Goal: Task Accomplishment & Management: Use online tool/utility

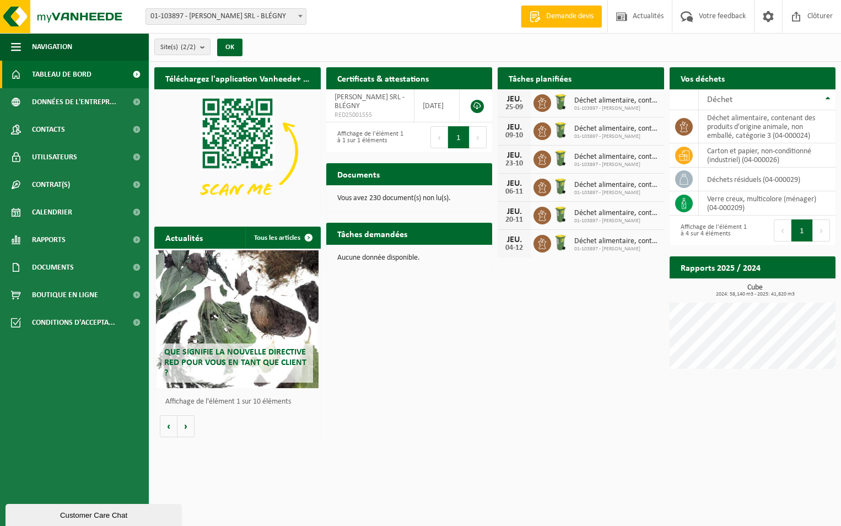
click at [560, 76] on h2 "Tâches planifiées" at bounding box center [540, 77] width 85 height 21
click at [555, 78] on h2 "Tâches planifiées" at bounding box center [540, 77] width 85 height 21
click at [685, 176] on icon at bounding box center [684, 179] width 11 height 11
click at [719, 176] on td "déchets résiduels (04-000029)" at bounding box center [767, 180] width 137 height 24
click at [686, 125] on icon at bounding box center [684, 126] width 11 height 11
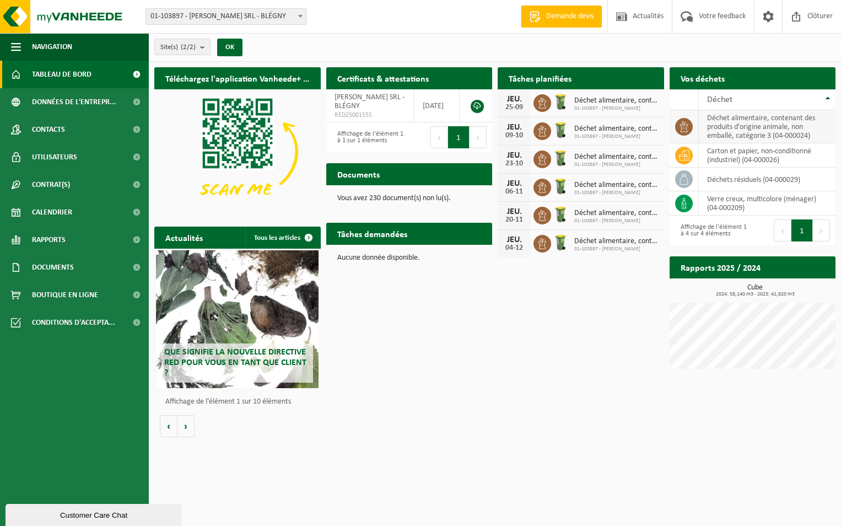
click at [741, 119] on td "déchet alimentaire, contenant des produits d'origine animale, non emballé, caté…" at bounding box center [767, 126] width 137 height 33
drag, startPoint x: 741, startPoint y: 119, endPoint x: 687, endPoint y: 127, distance: 54.7
click at [687, 127] on icon at bounding box center [684, 126] width 11 height 11
click at [686, 127] on icon at bounding box center [684, 126] width 8 height 11
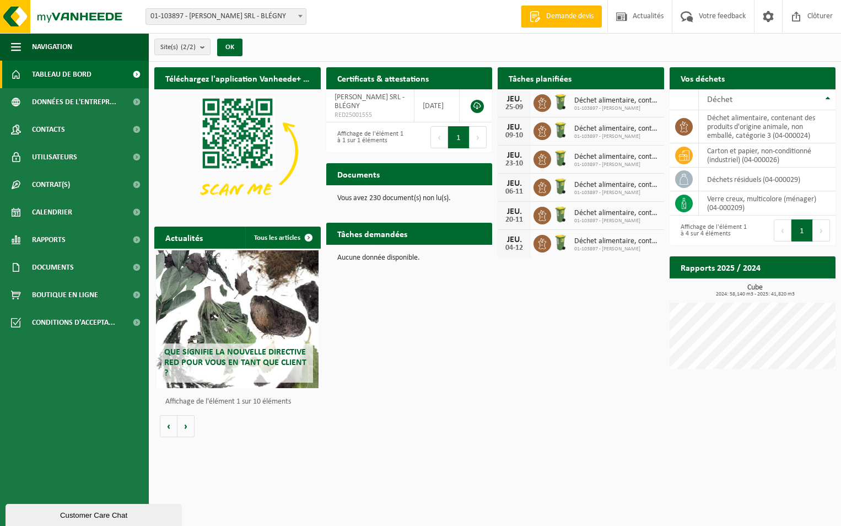
click at [760, 89] on link "Demander un transport" at bounding box center [785, 100] width 100 height 22
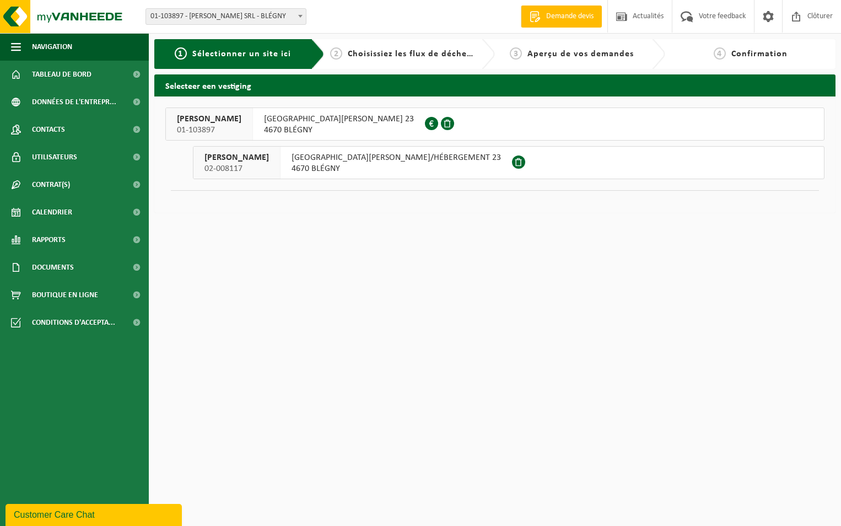
click at [324, 121] on span "RUE LAMBERT MARLET 23" at bounding box center [339, 119] width 150 height 11
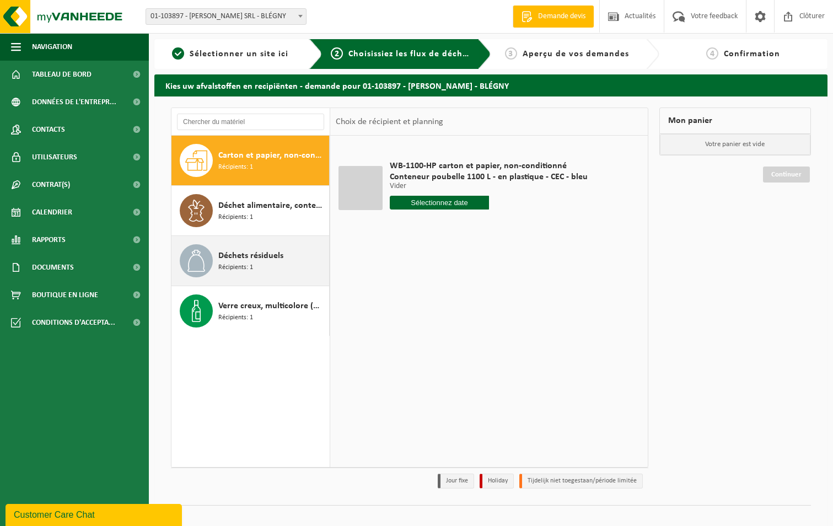
click at [273, 265] on div "Déchets résiduels Récipients: 1" at bounding box center [272, 260] width 108 height 33
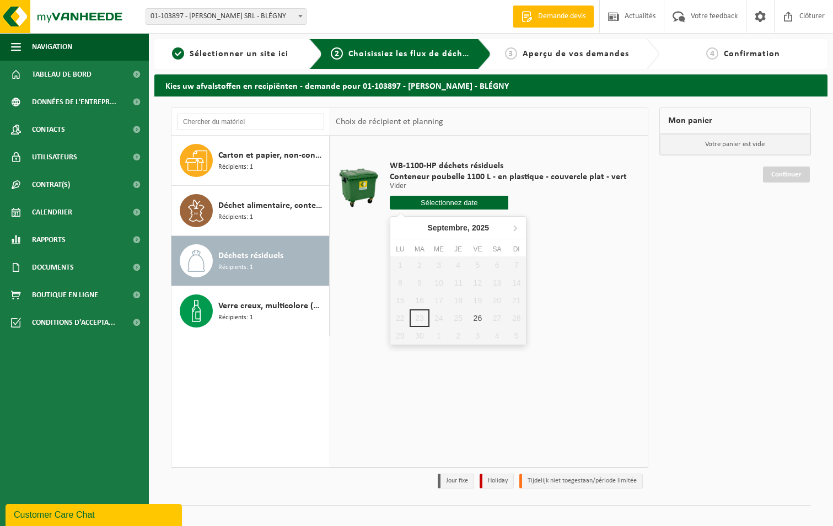
click at [474, 202] on input "text" at bounding box center [449, 203] width 119 height 14
click at [479, 313] on div "26" at bounding box center [477, 318] width 19 height 18
type input "à partir de 2025-09-26"
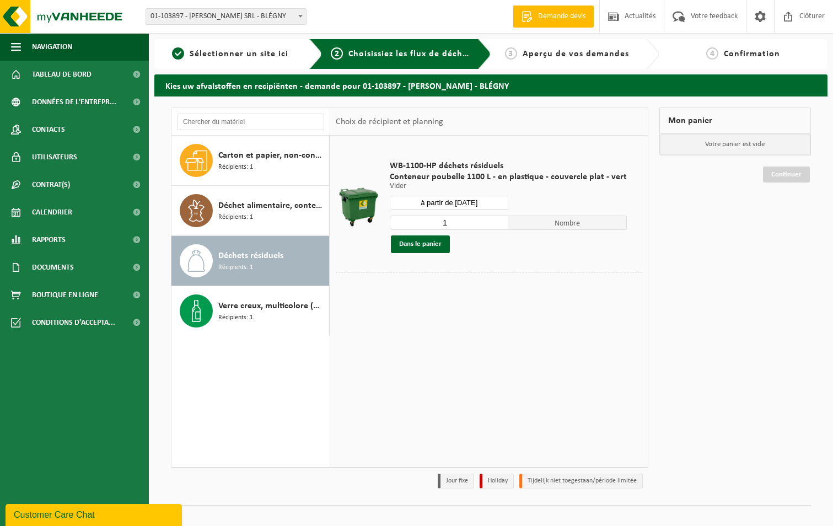
click at [455, 222] on input "1" at bounding box center [449, 223] width 119 height 14
click at [480, 281] on div at bounding box center [489, 280] width 307 height 17
click at [464, 203] on input "à partir de 2025-09-26" at bounding box center [449, 203] width 119 height 14
click at [576, 272] on div at bounding box center [489, 280] width 307 height 17
click at [82, 208] on link "Calendrier" at bounding box center [74, 212] width 149 height 28
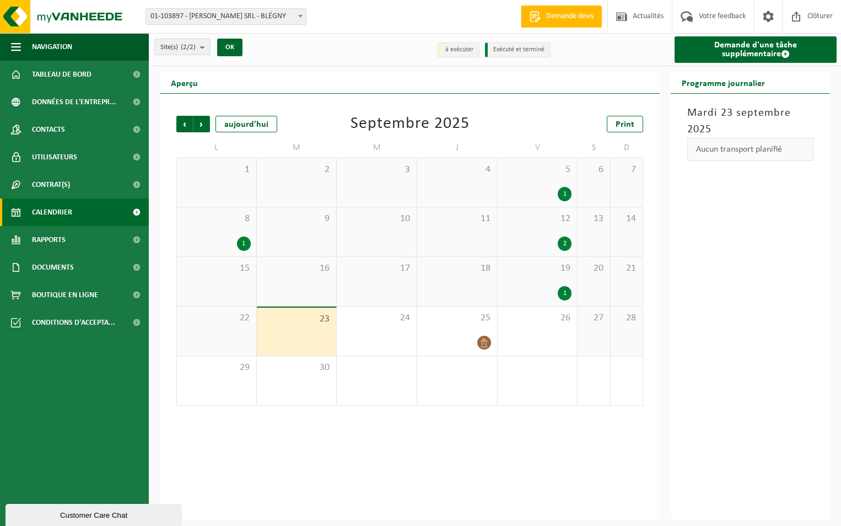
click at [565, 294] on div "1" at bounding box center [565, 293] width 14 height 14
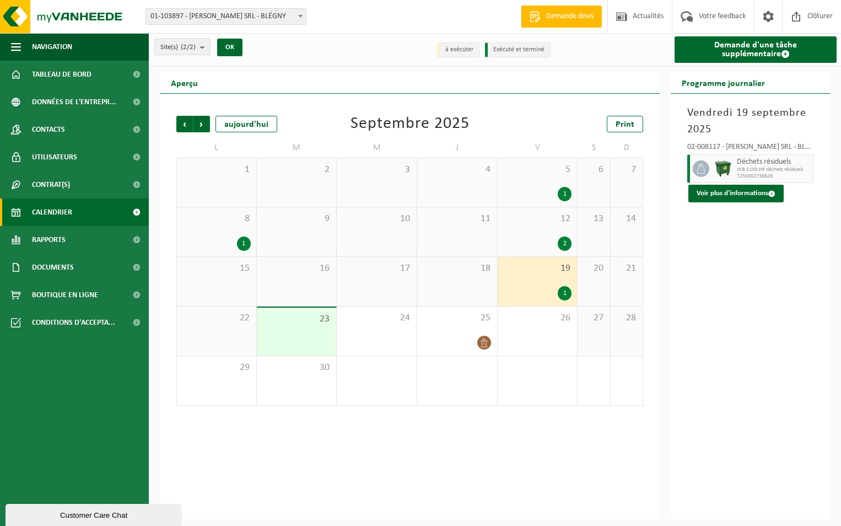
click at [566, 242] on div "2" at bounding box center [565, 243] width 14 height 14
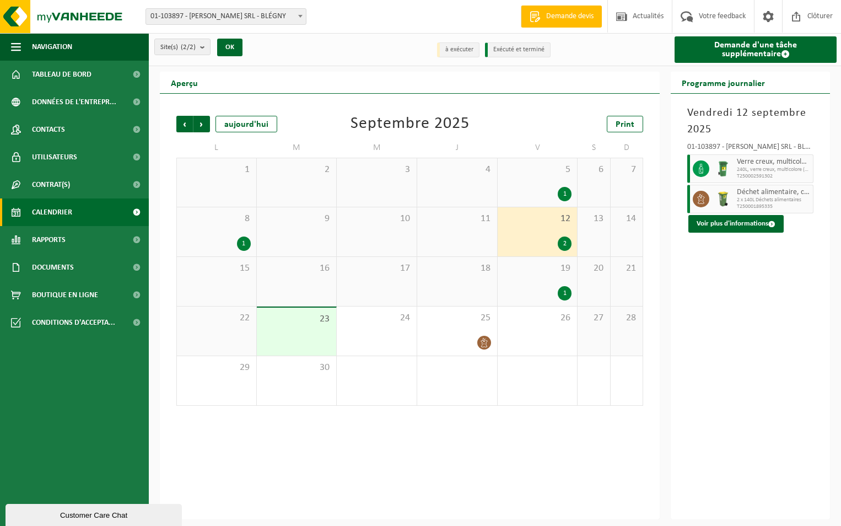
click at [566, 197] on div "1" at bounding box center [565, 194] width 14 height 14
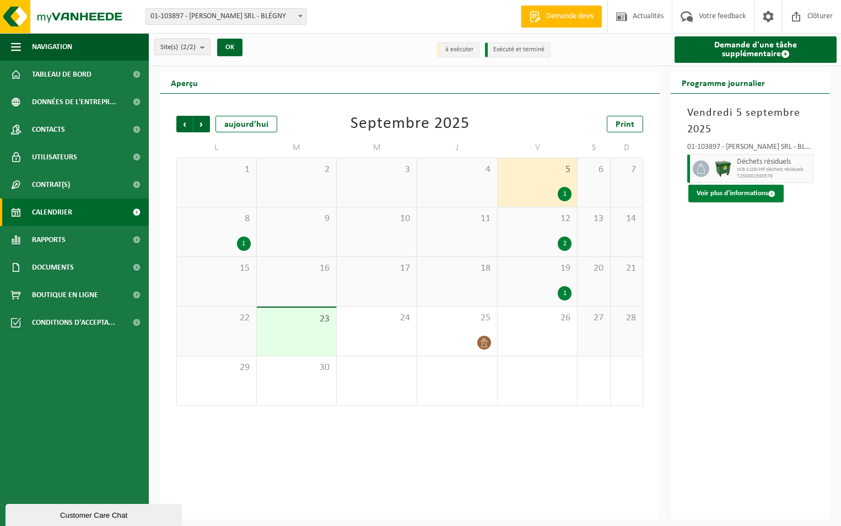
click at [754, 192] on button "Voir plus d'informations" at bounding box center [736, 194] width 95 height 18
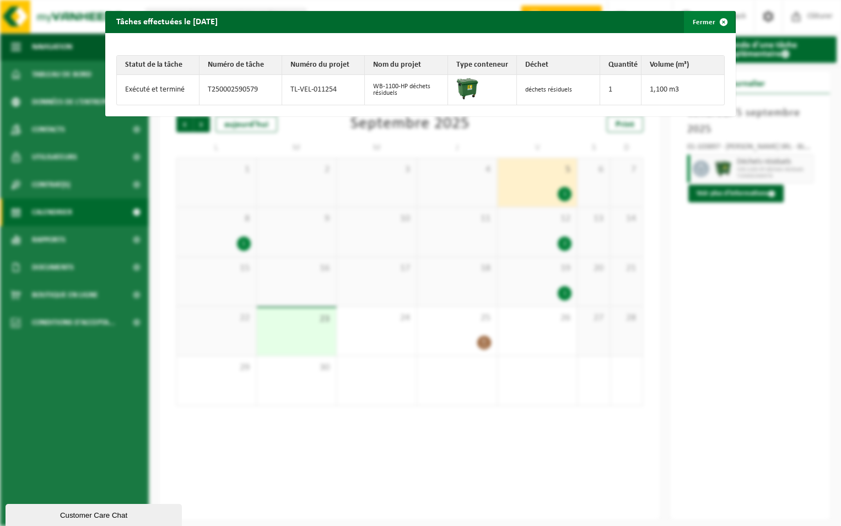
click at [719, 23] on span "button" at bounding box center [724, 22] width 22 height 22
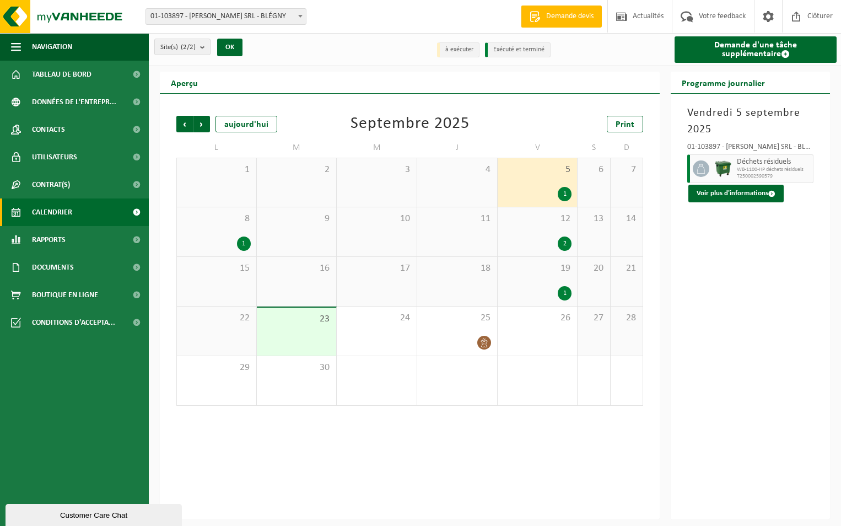
click at [564, 292] on div "1" at bounding box center [565, 293] width 14 height 14
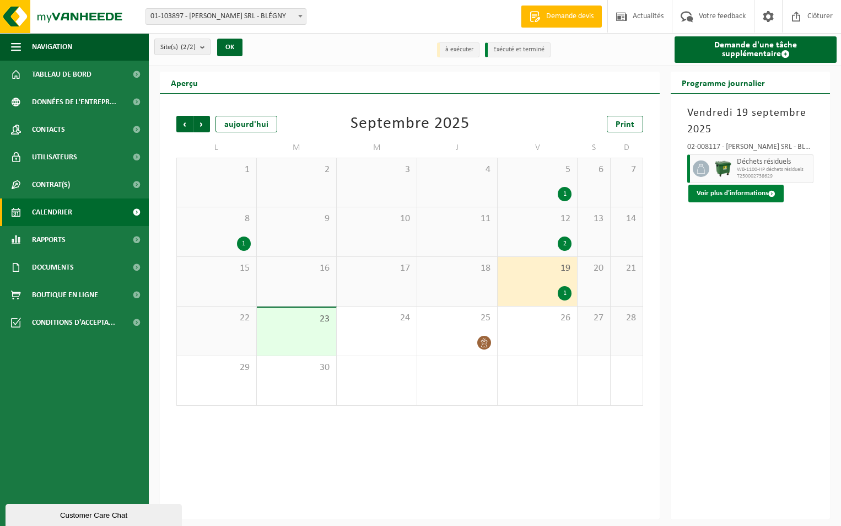
click at [746, 196] on button "Voir plus d'informations" at bounding box center [736, 194] width 95 height 18
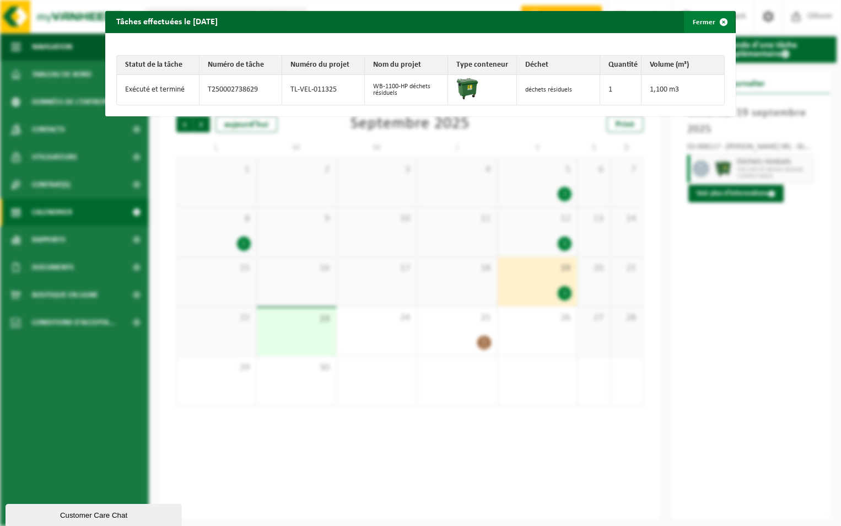
click at [717, 20] on span "button" at bounding box center [724, 22] width 22 height 22
